Goal: Information Seeking & Learning: Find specific fact

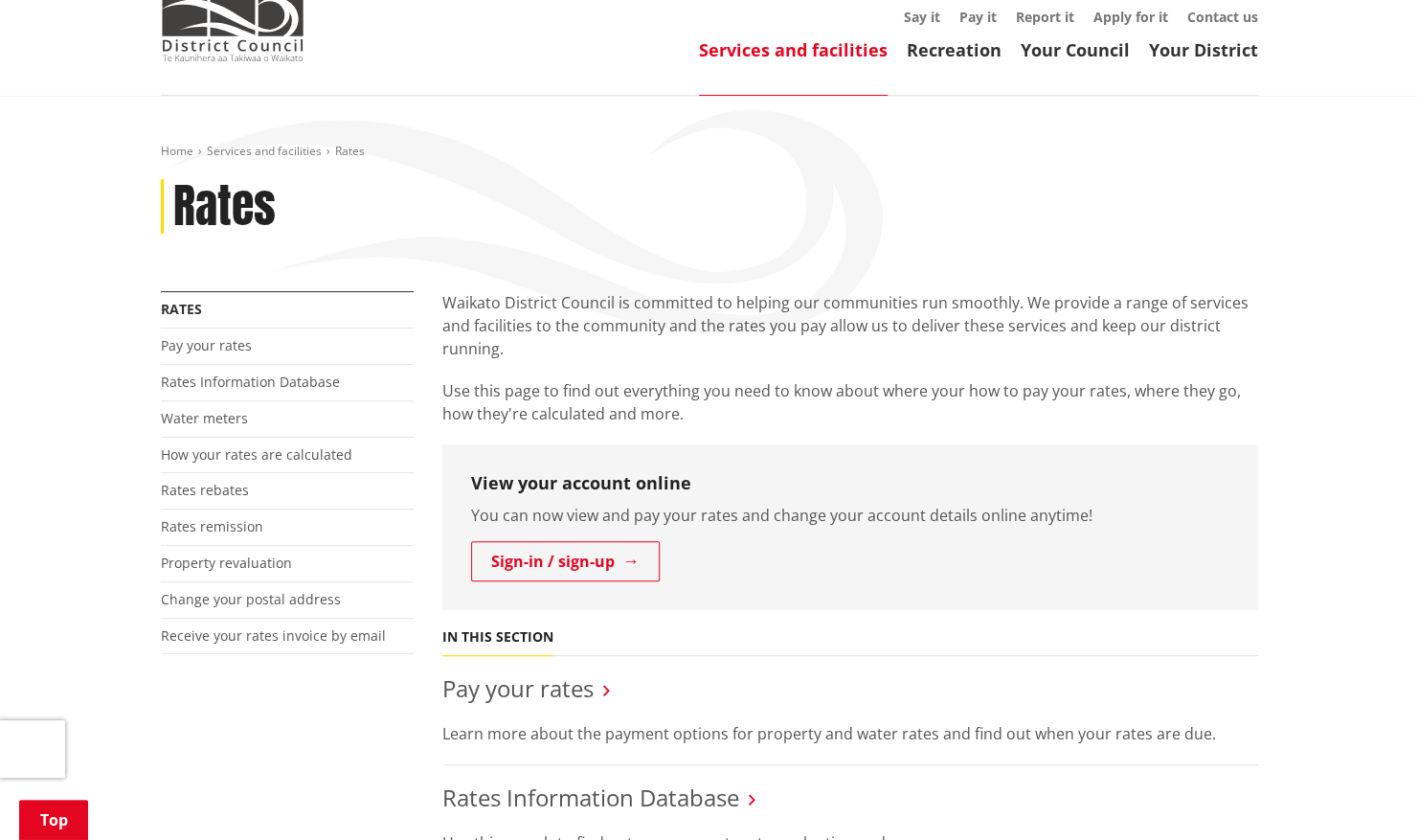
scroll to position [383, 0]
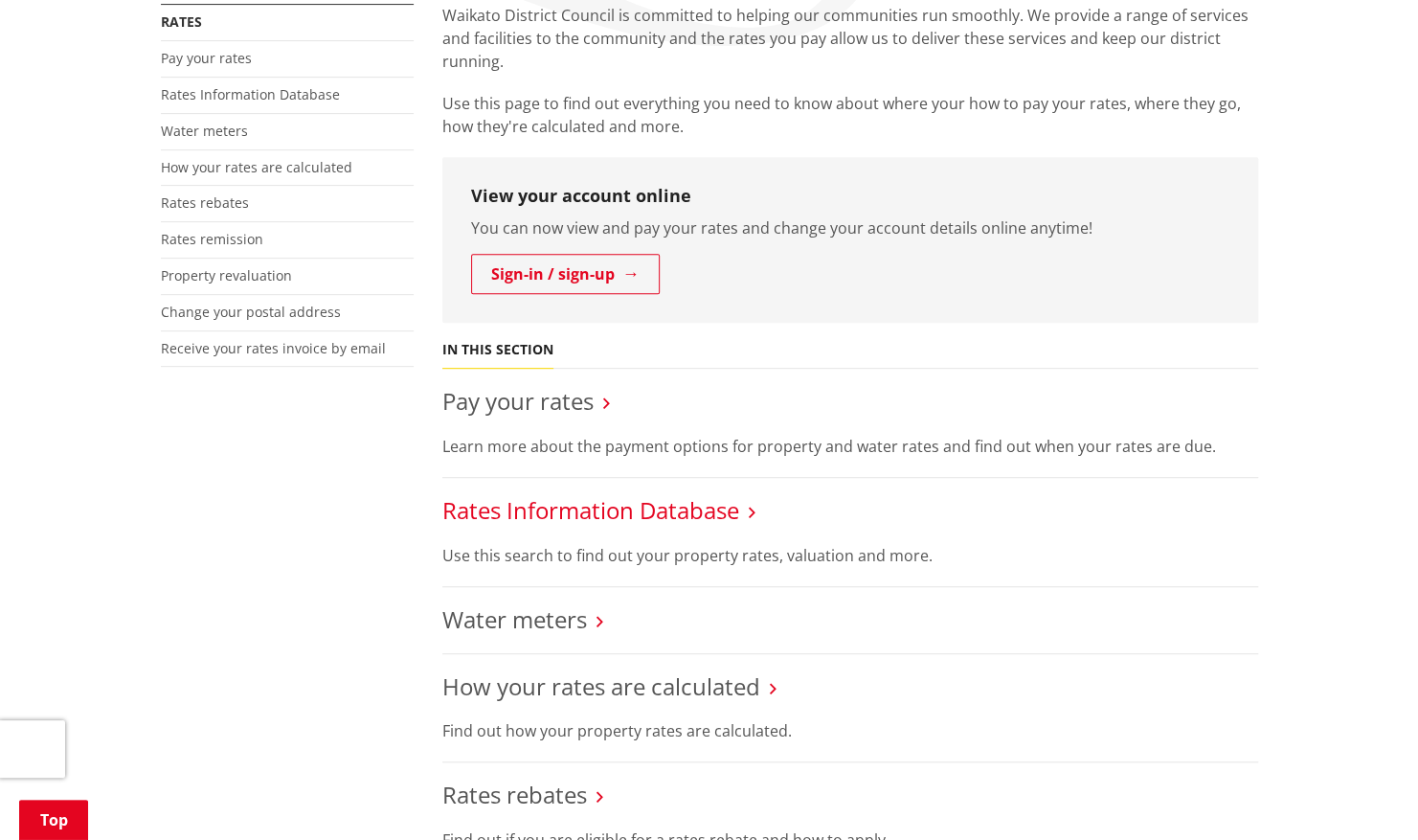
click at [641, 515] on link "Rates Information Database" at bounding box center [591, 510] width 297 height 32
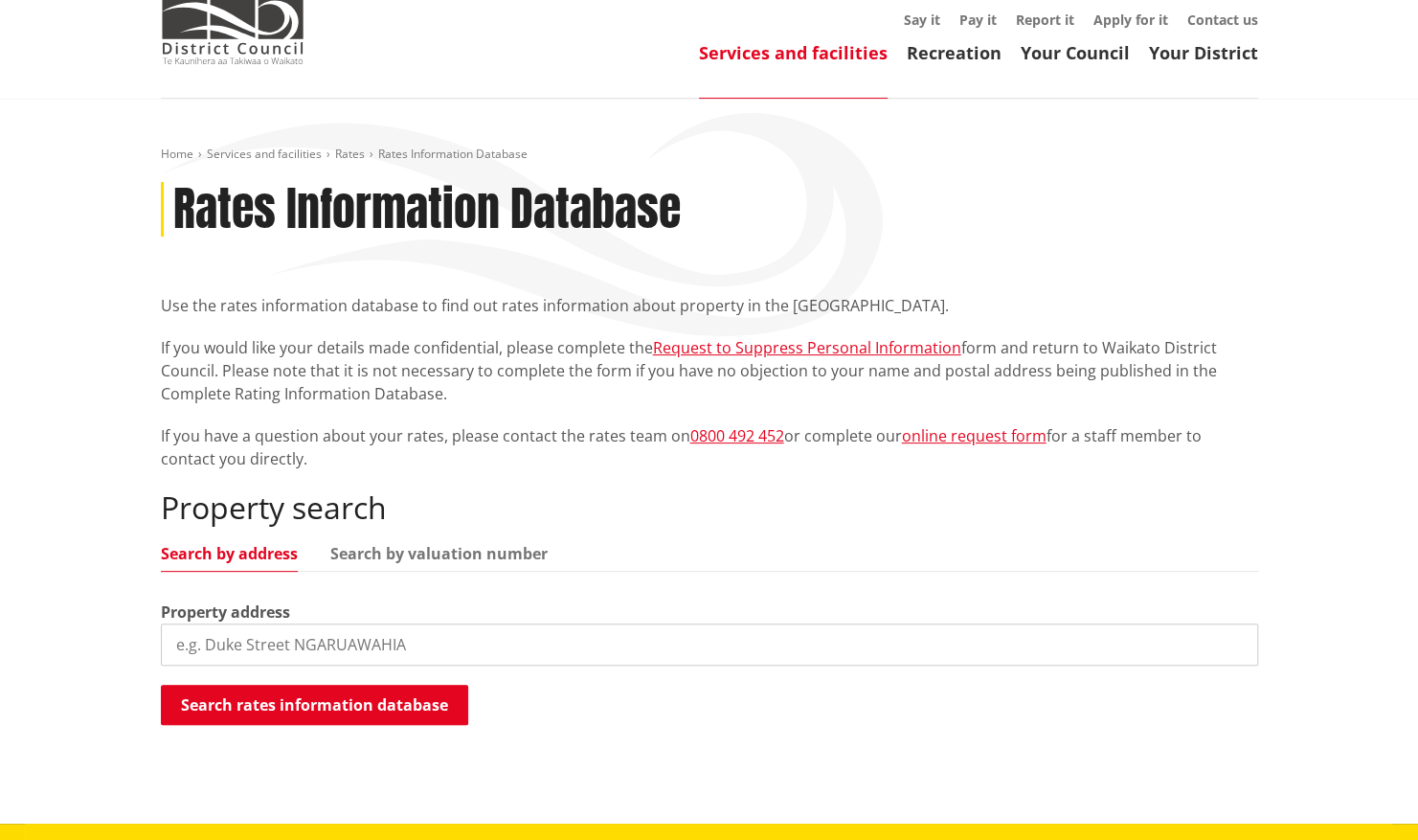
scroll to position [96, 0]
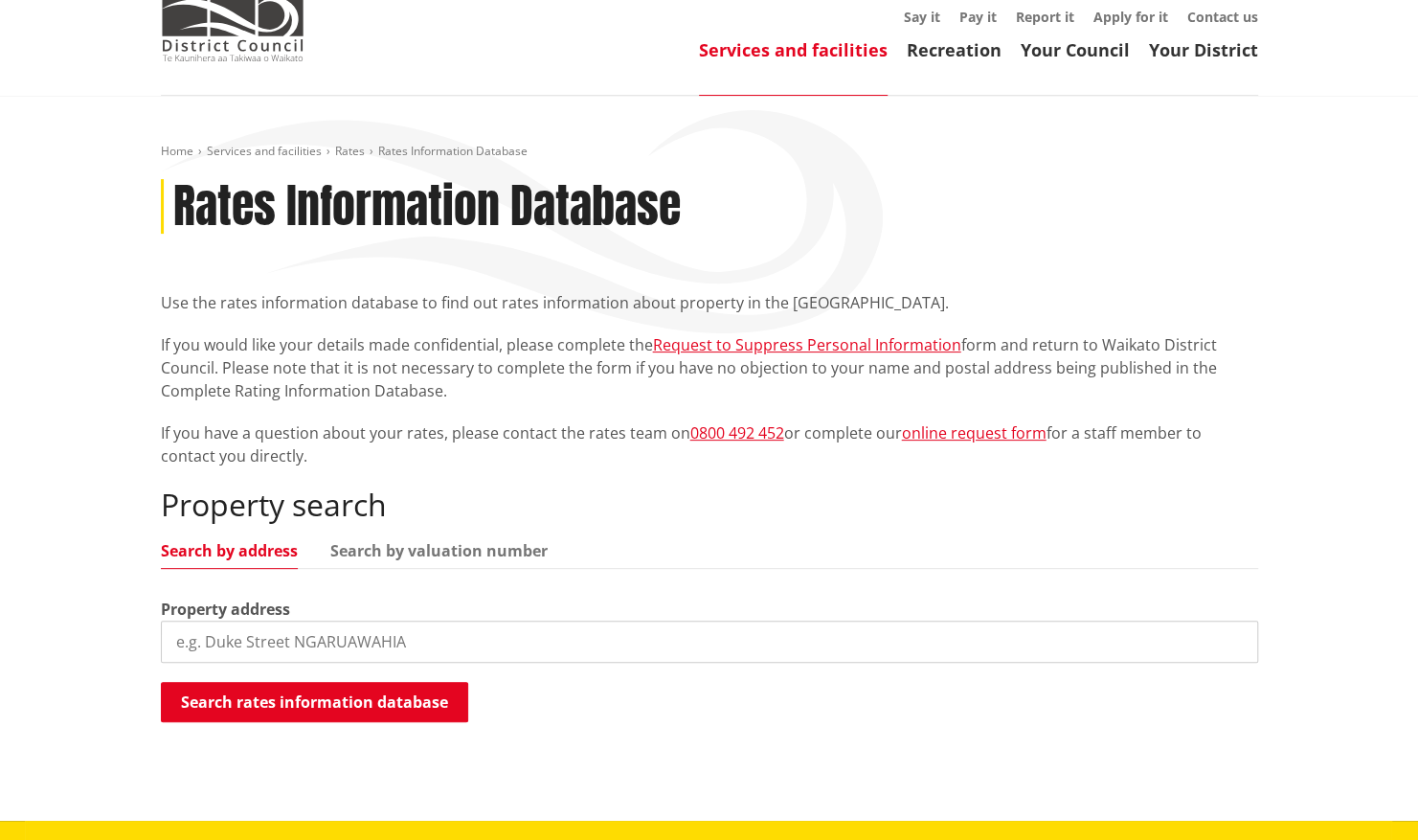
click at [387, 650] on input "search" at bounding box center [709, 641] width 1097 height 43
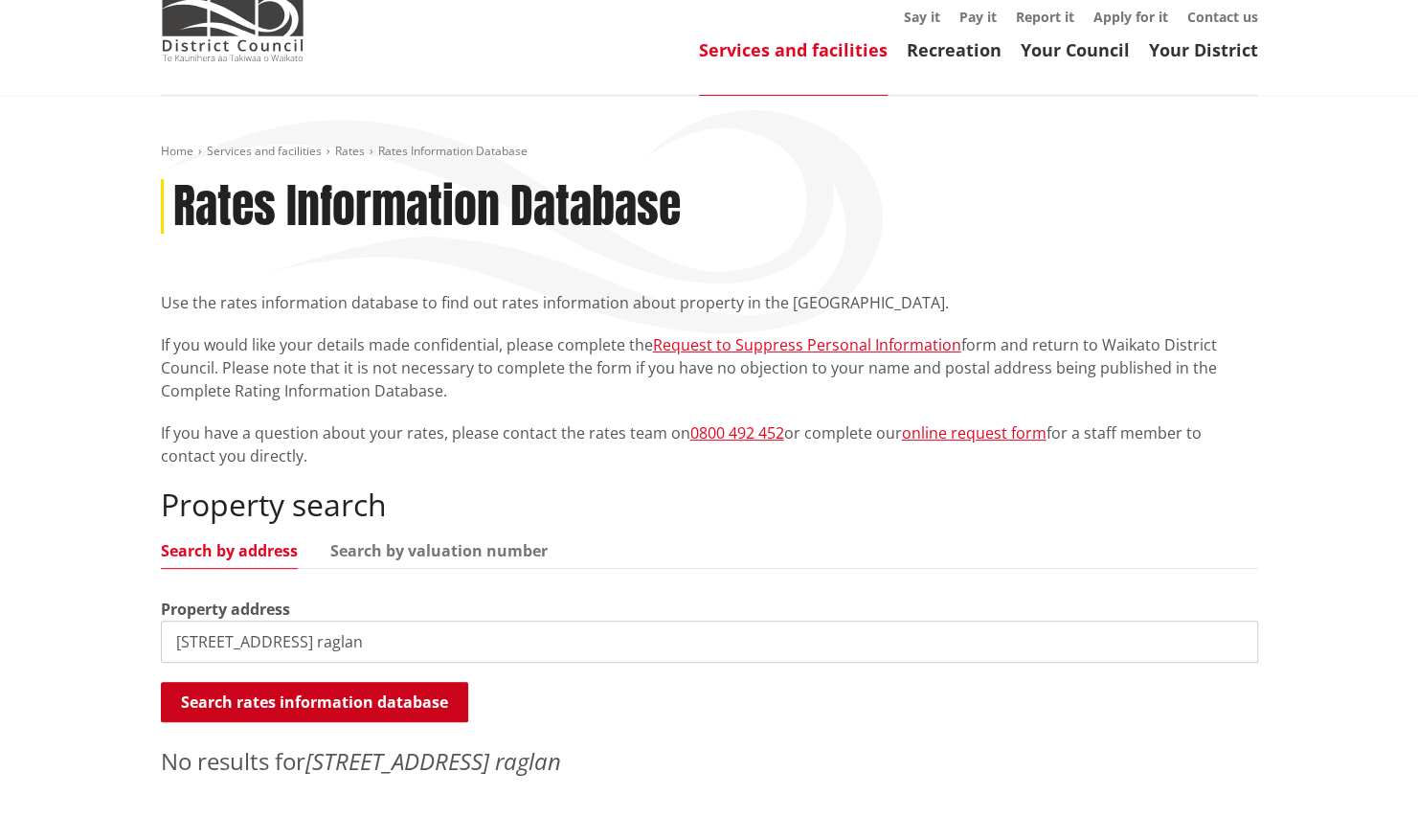
scroll to position [287, 0]
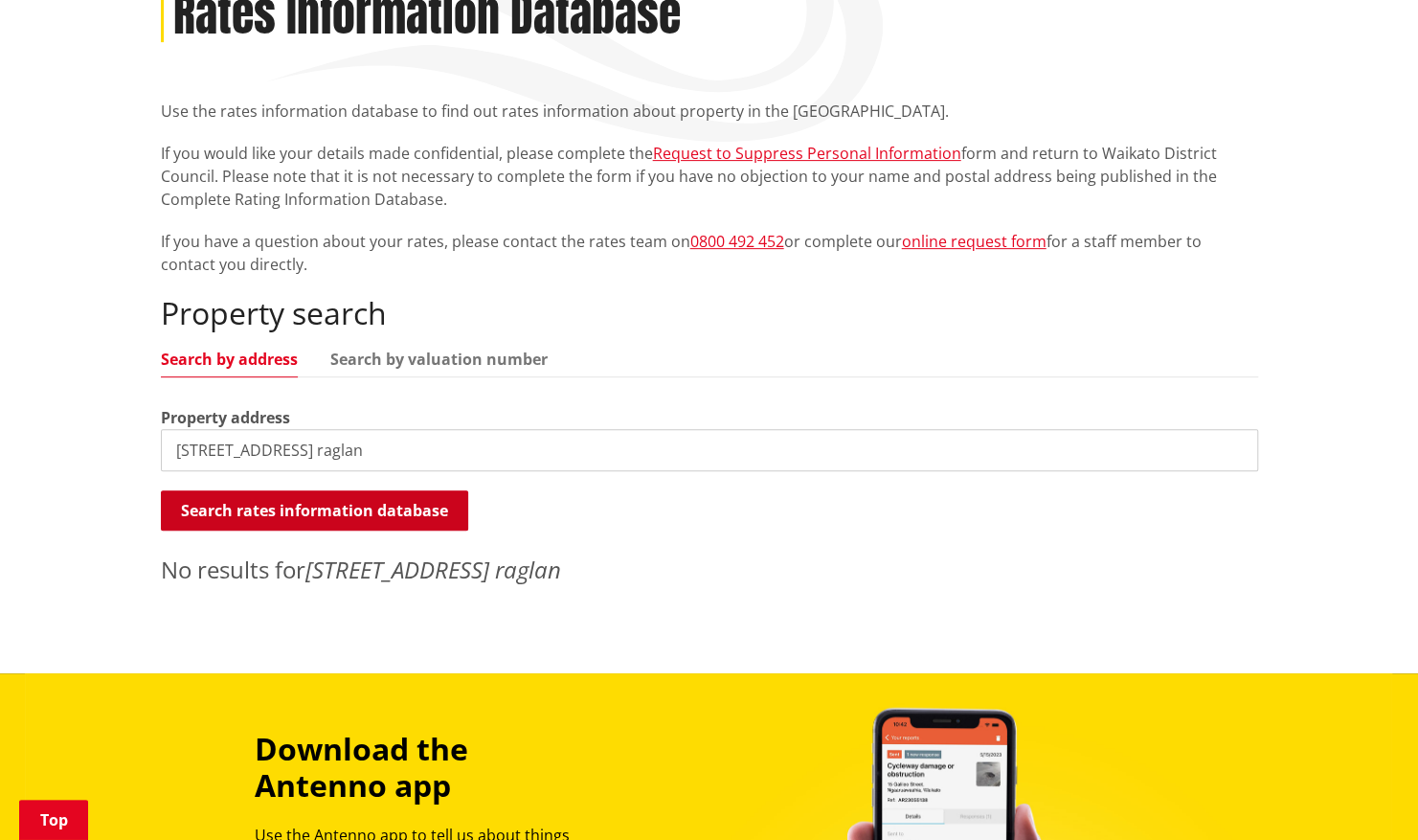
click at [349, 502] on button "Search rates information database" at bounding box center [315, 511] width 308 height 41
click at [343, 498] on button "Search rates information database" at bounding box center [315, 511] width 308 height 41
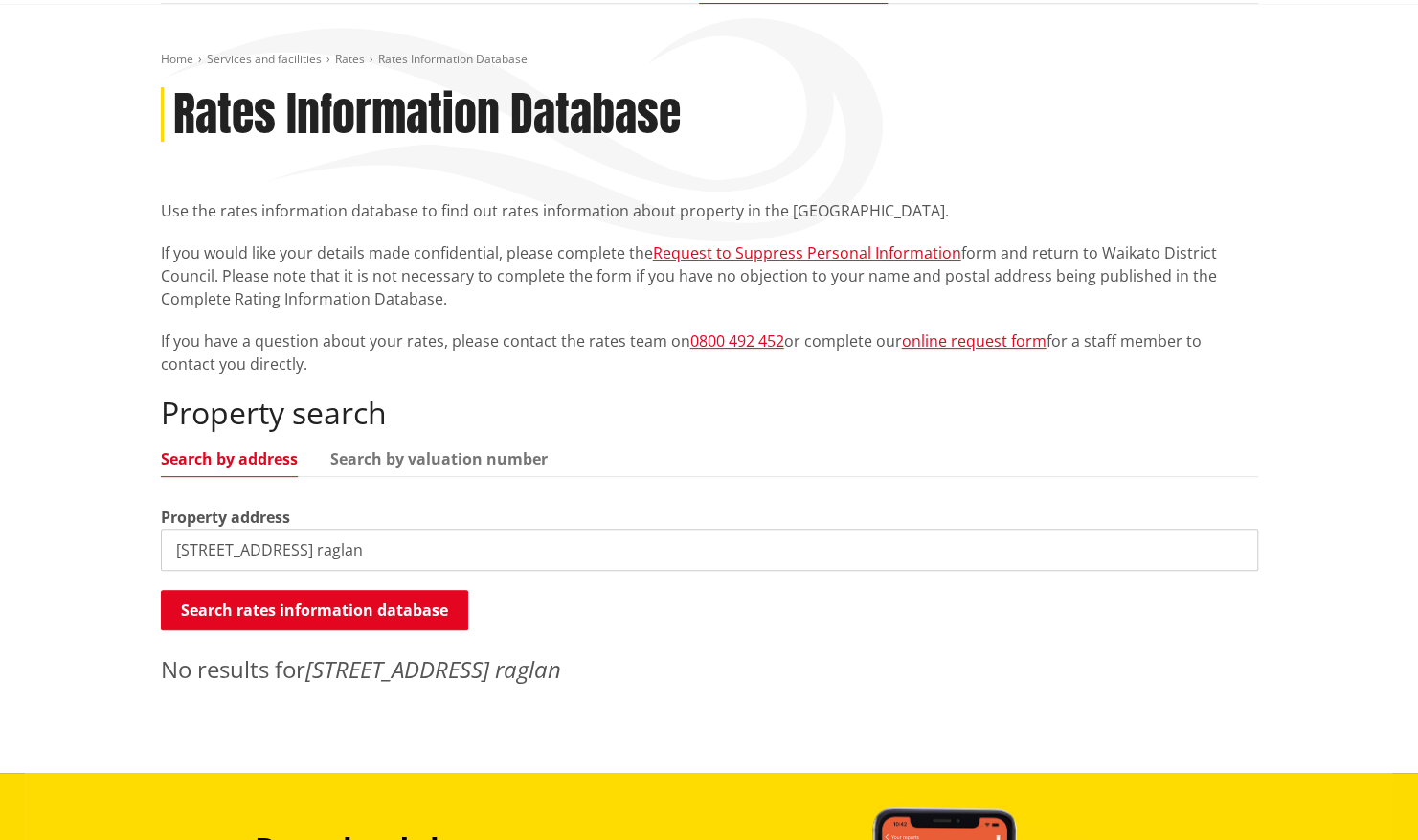
scroll to position [192, 0]
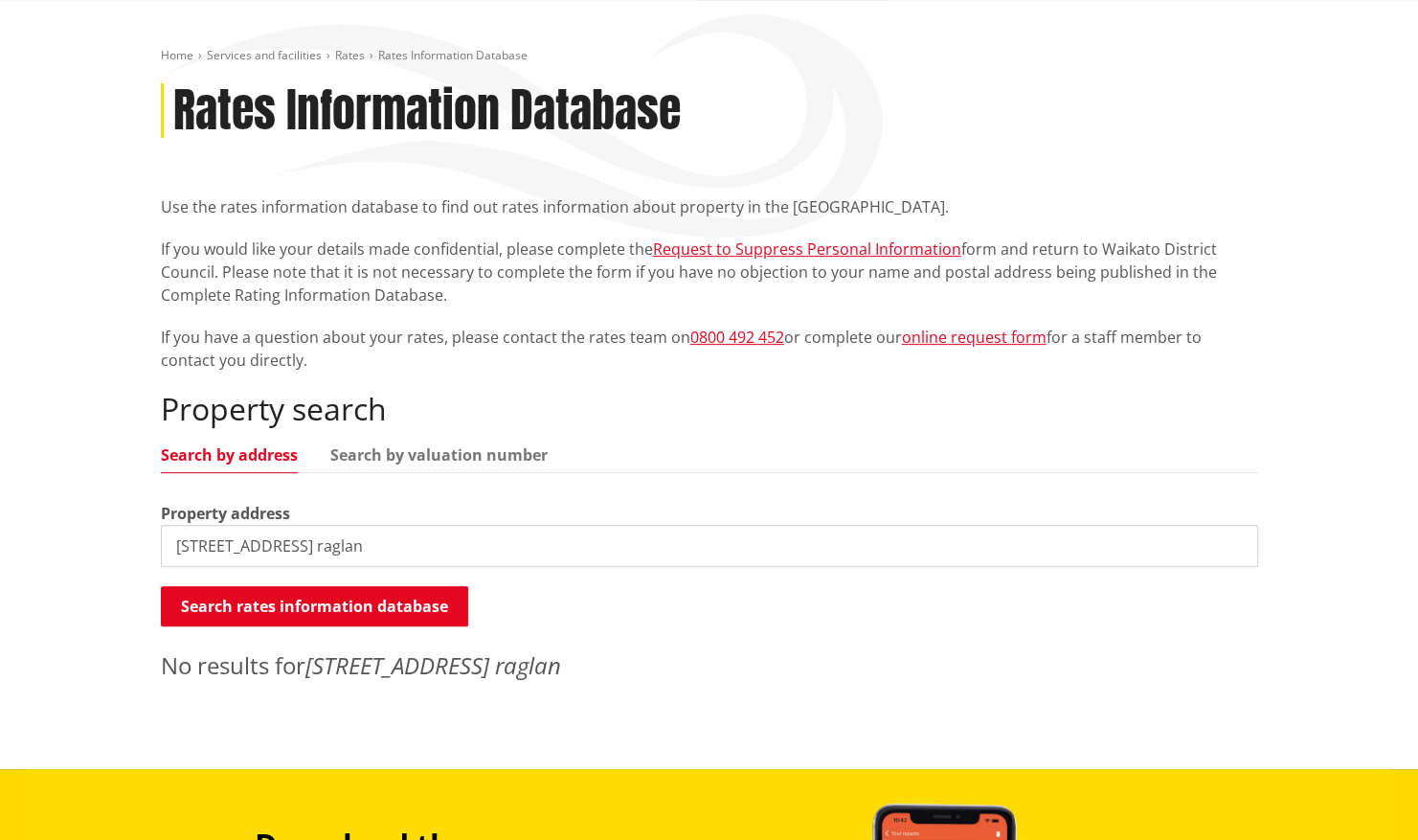
drag, startPoint x: 370, startPoint y: 541, endPoint x: 0, endPoint y: 523, distance: 370.4
click at [0, 523] on html "Skip to content Toggle search Toggle navigation Services and facilities Recreat…" at bounding box center [709, 710] width 1418 height 1805
click at [295, 599] on button "Search rates information database" at bounding box center [315, 606] width 308 height 41
drag, startPoint x: 399, startPoint y: 554, endPoint x: 299, endPoint y: 540, distance: 101.0
click at [299, 540] on input "[STREET_ADDRESS]" at bounding box center [709, 545] width 1097 height 43
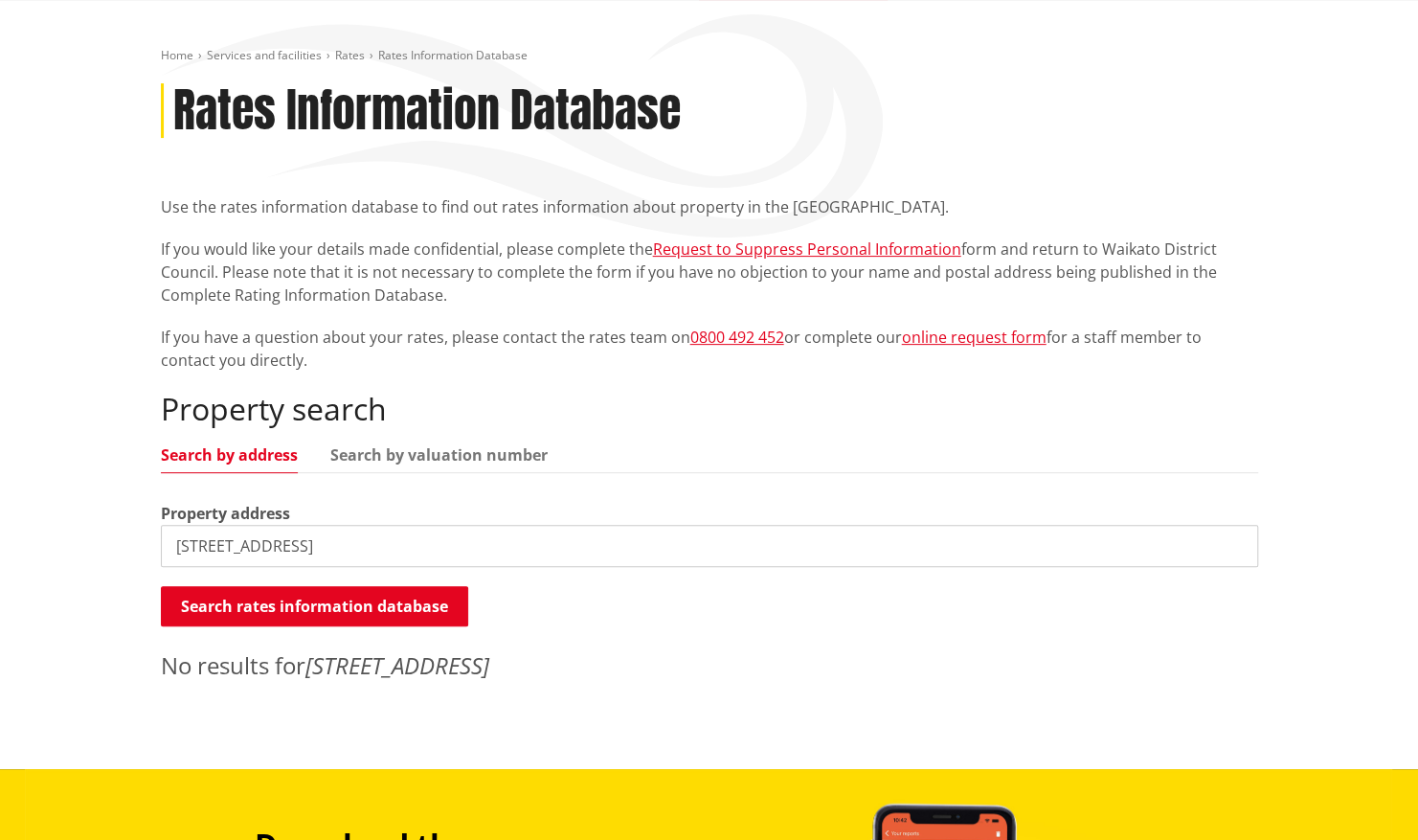
type input "[STREET_ADDRESS]"
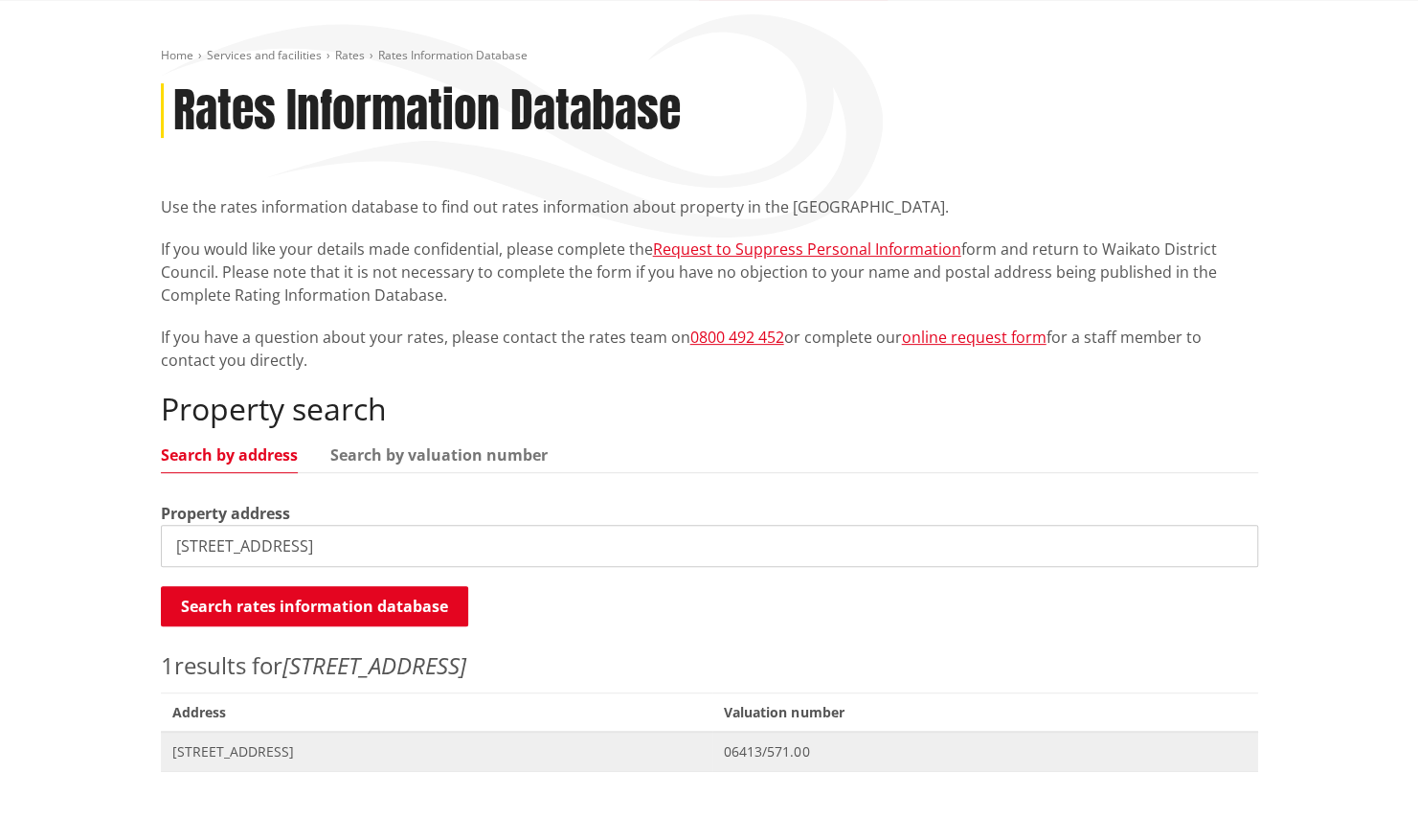
click at [456, 757] on span "[STREET_ADDRESS]" at bounding box center [436, 751] width 529 height 19
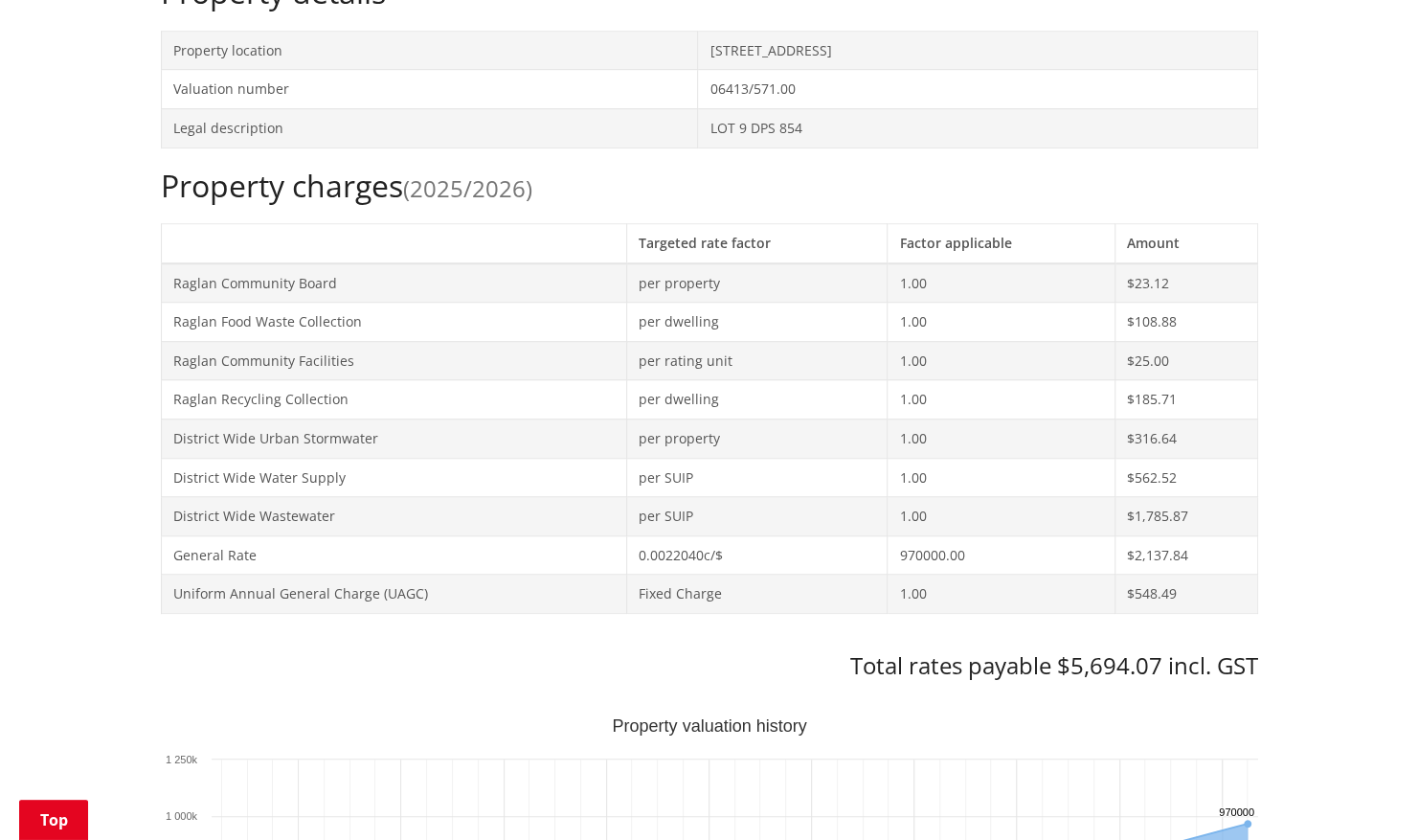
scroll to position [479, 0]
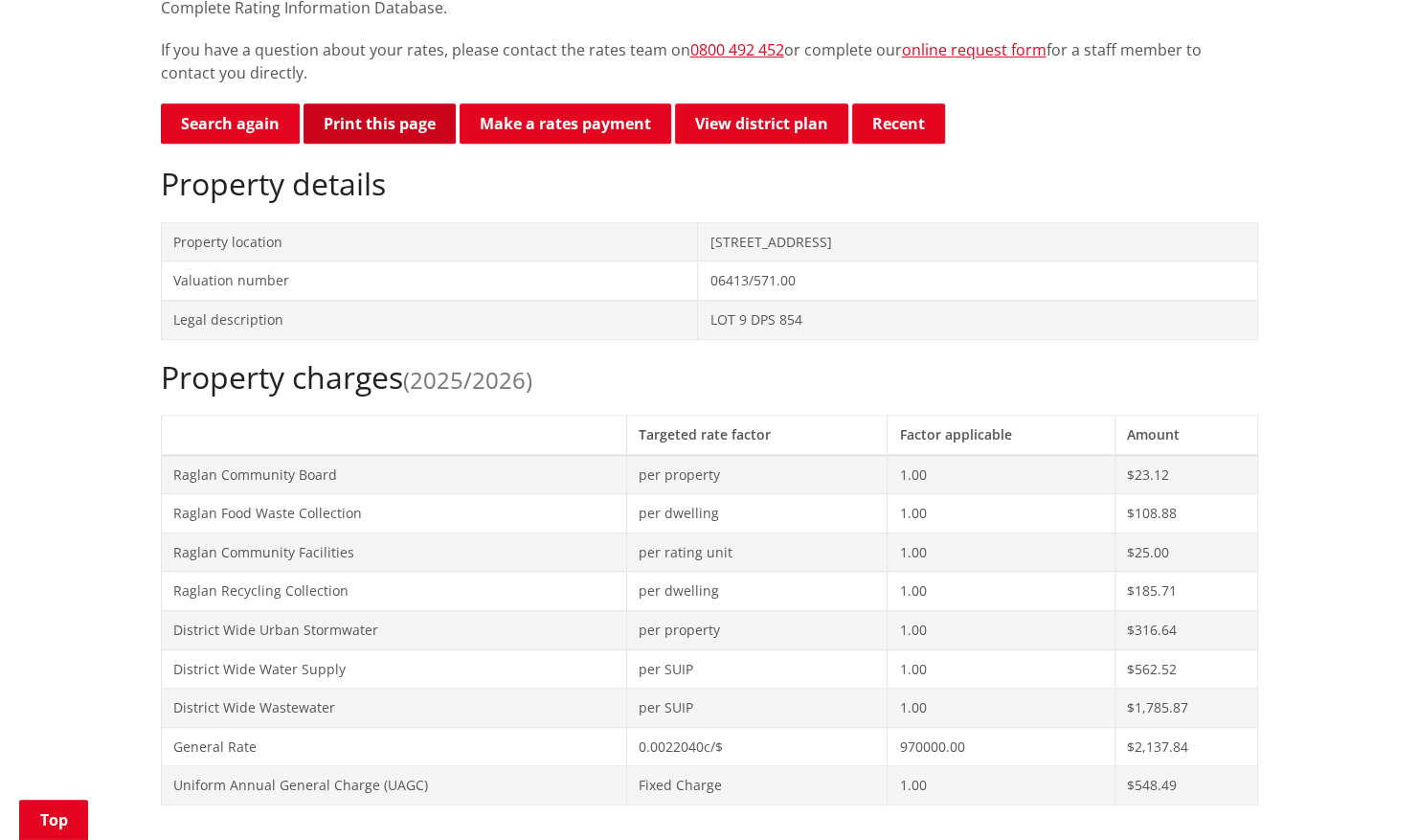
click at [351, 117] on button "Print this page" at bounding box center [380, 124] width 152 height 41
click at [394, 133] on button "Print this page" at bounding box center [380, 124] width 152 height 41
